Goal: Register for event/course

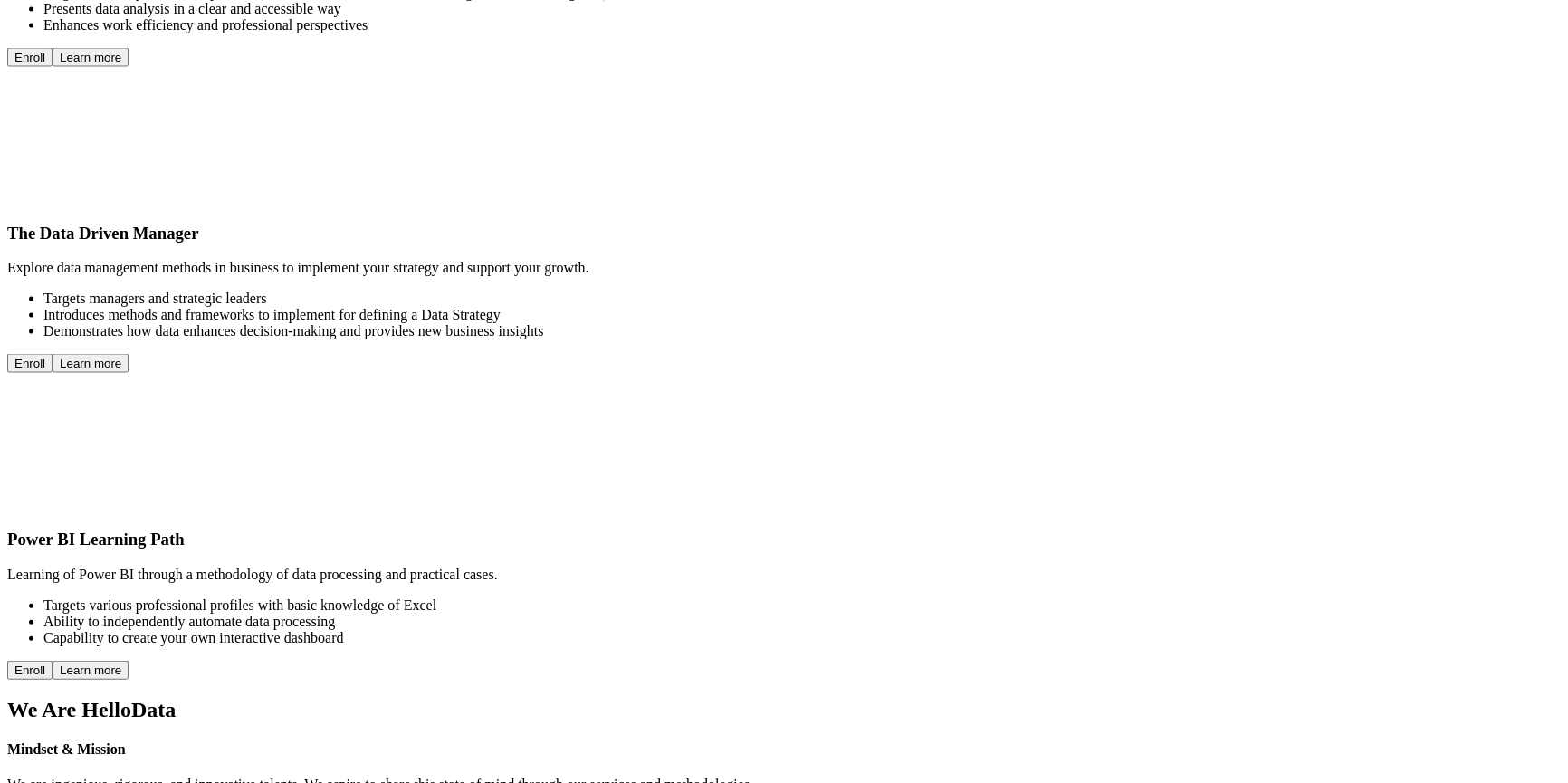
scroll to position [4839, 0]
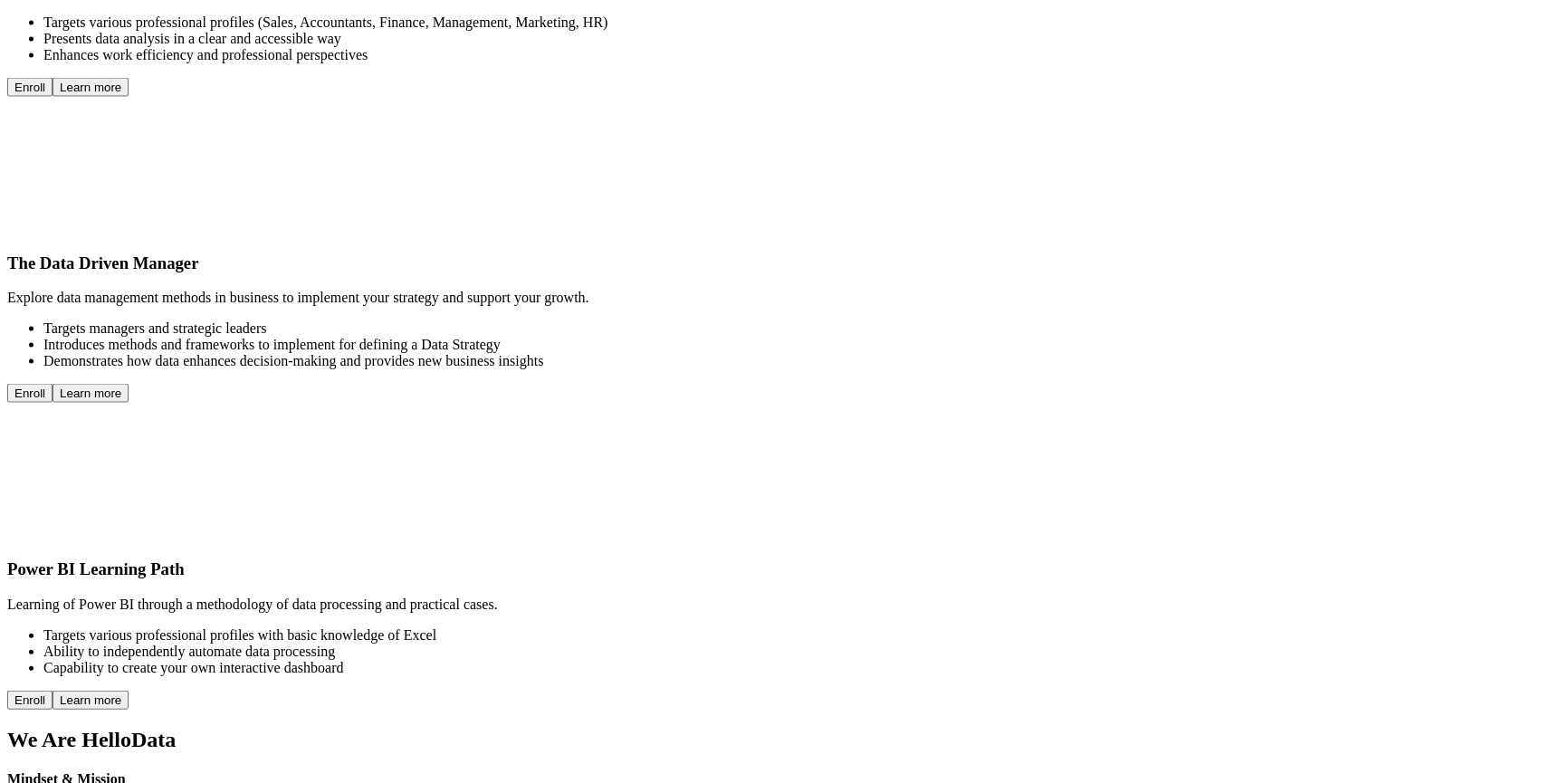
click at [52, 97] on button "Enroll" at bounding box center [29, 87] width 45 height 19
click at [22, 773] on button "Close" at bounding box center [15, 776] width 15 height 6
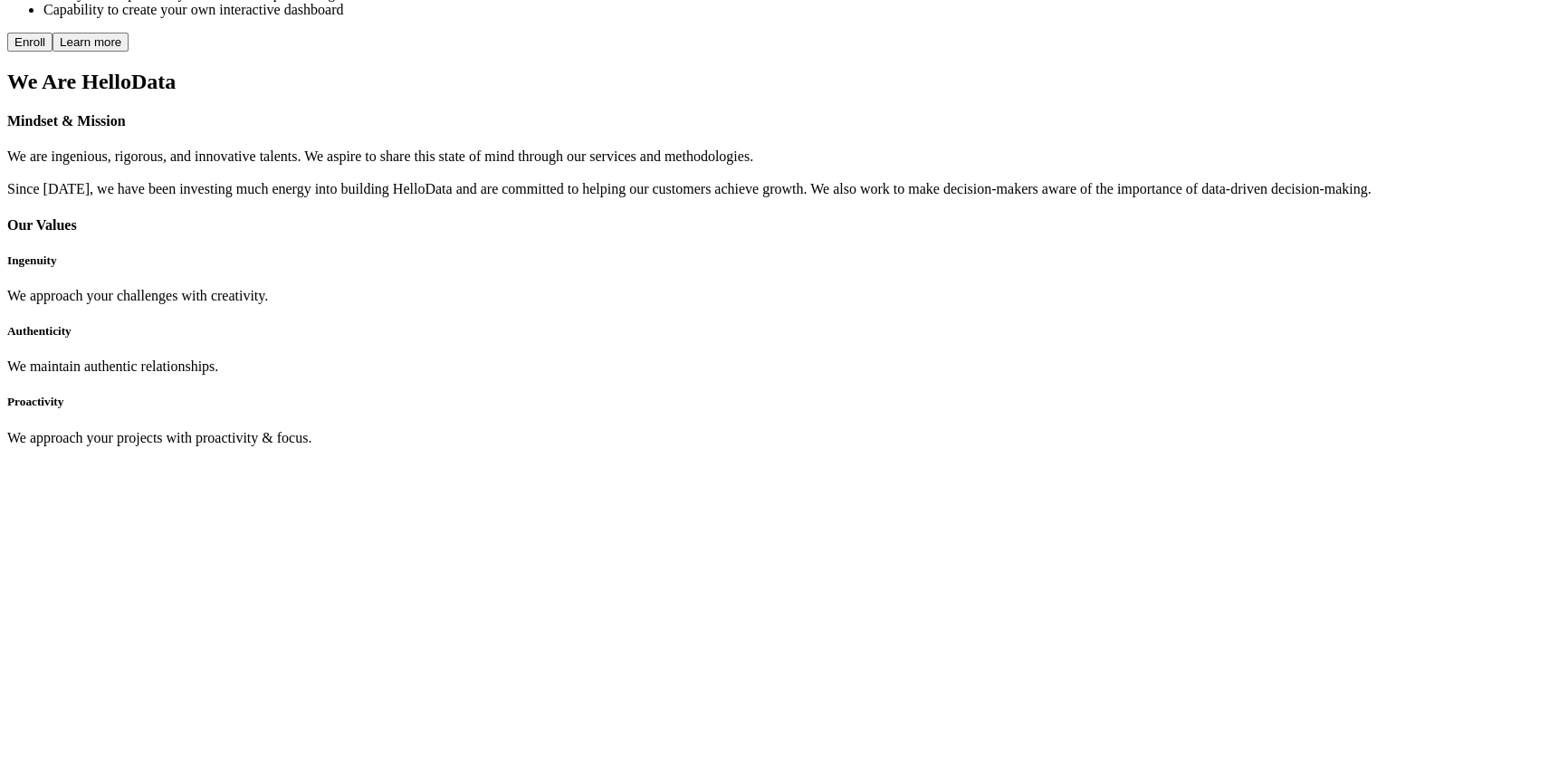
scroll to position [5728, 0]
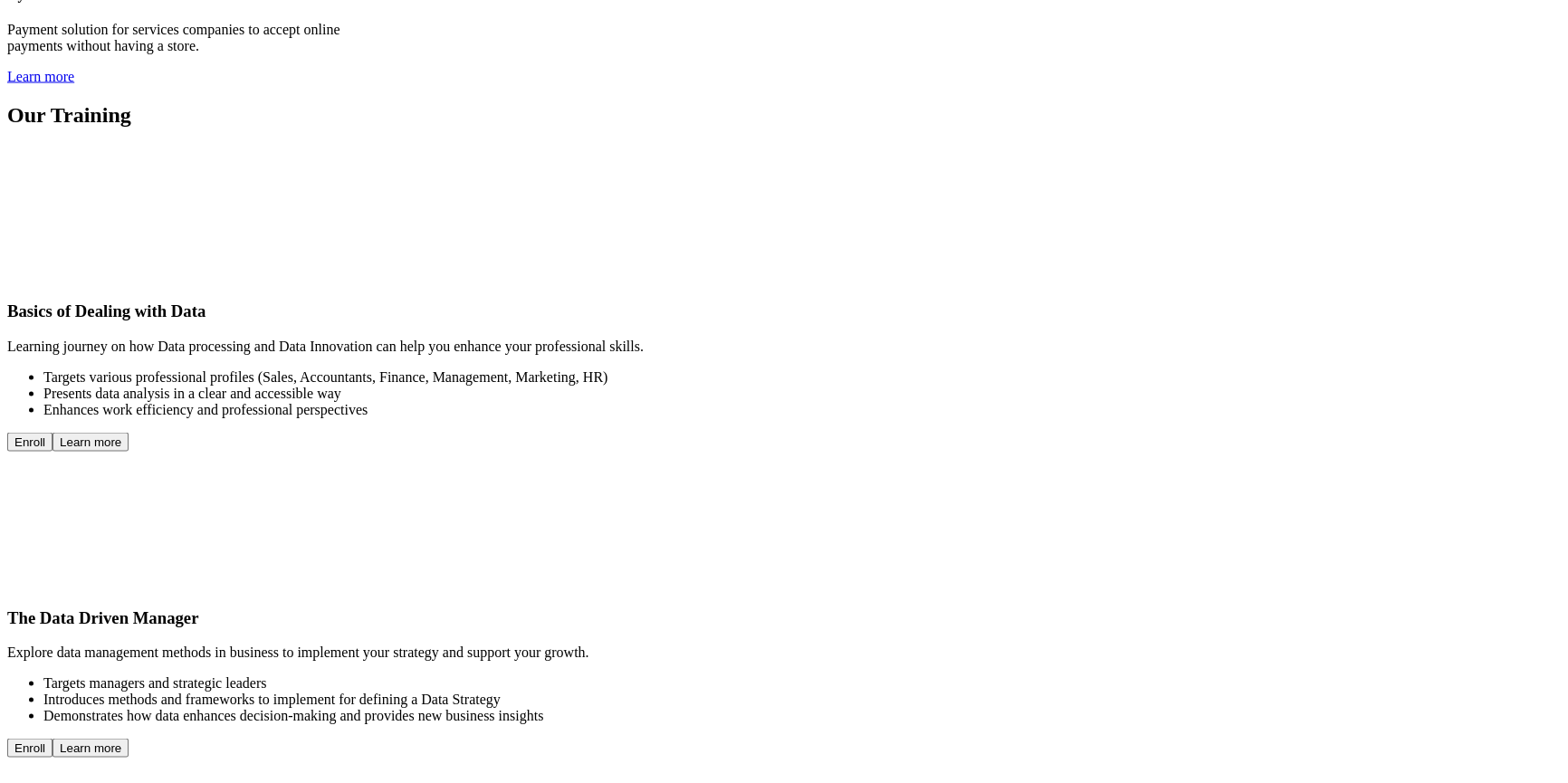
scroll to position [4978, 0]
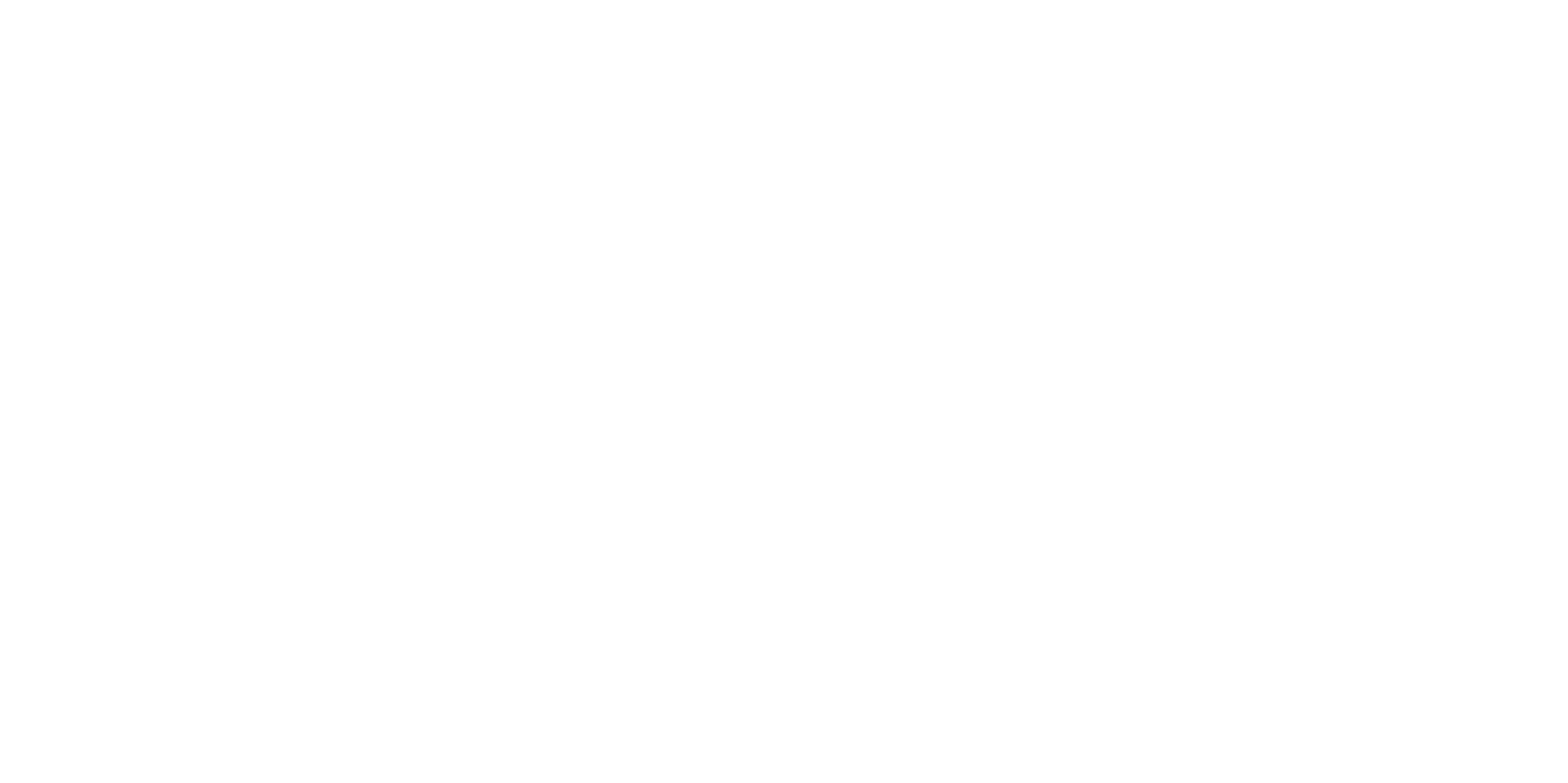
scroll to position [10555, 0]
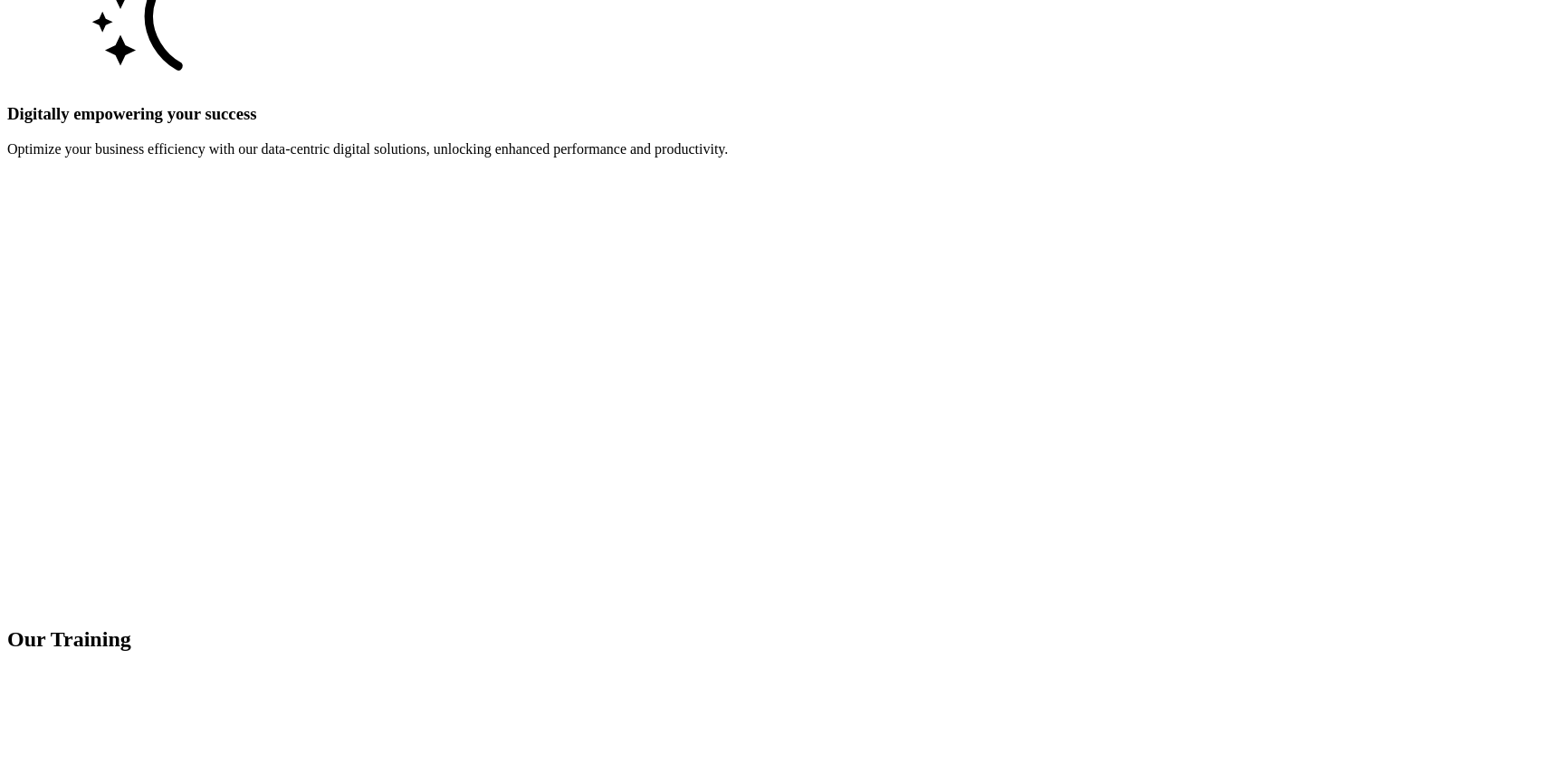
scroll to position [3990, 0]
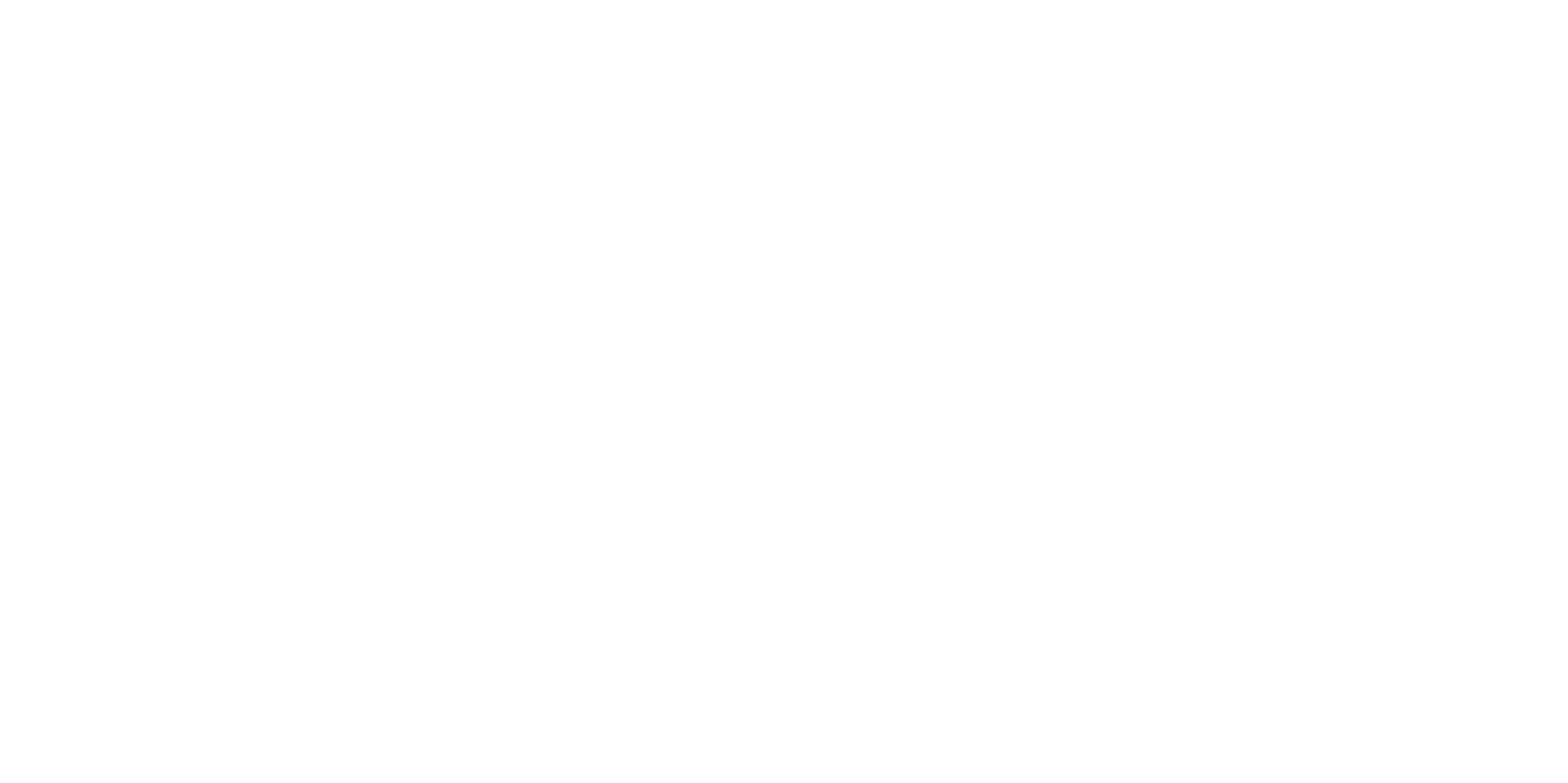
scroll to position [5966, 0]
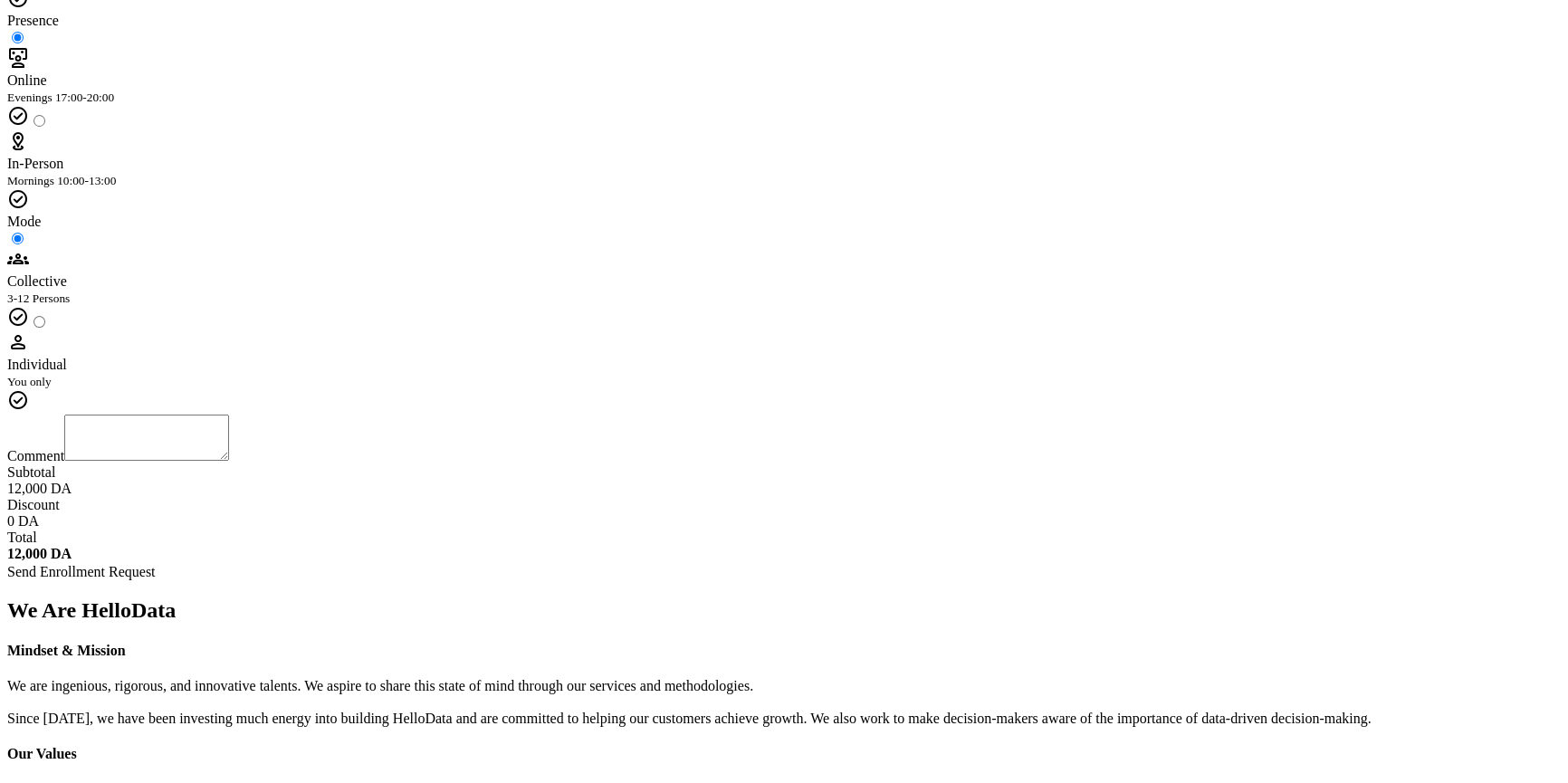
scroll to position [14, 0]
radio input "true"
